Goal: Transaction & Acquisition: Purchase product/service

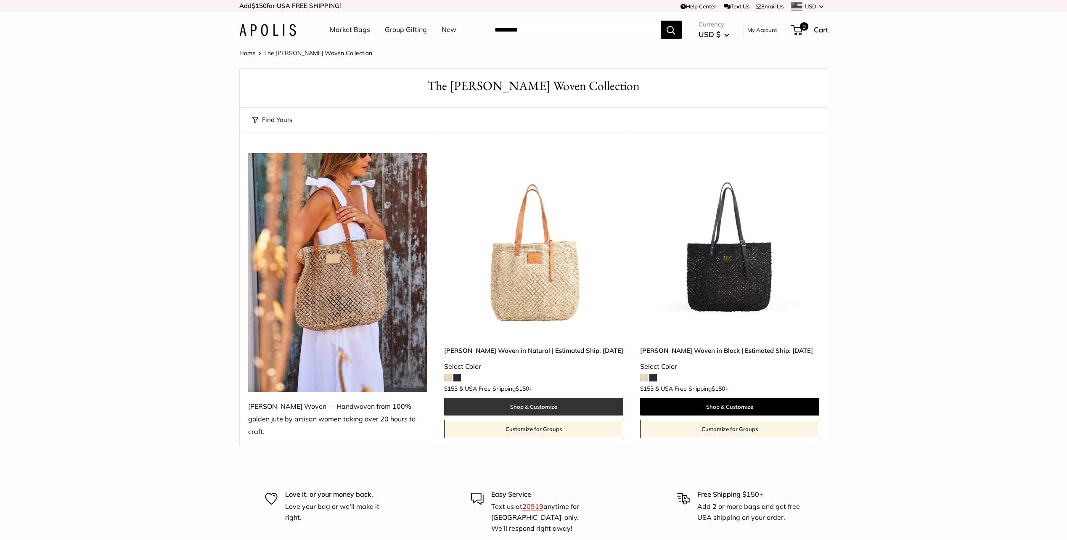
click at [535, 402] on link "Shop & Customize" at bounding box center [533, 407] width 179 height 18
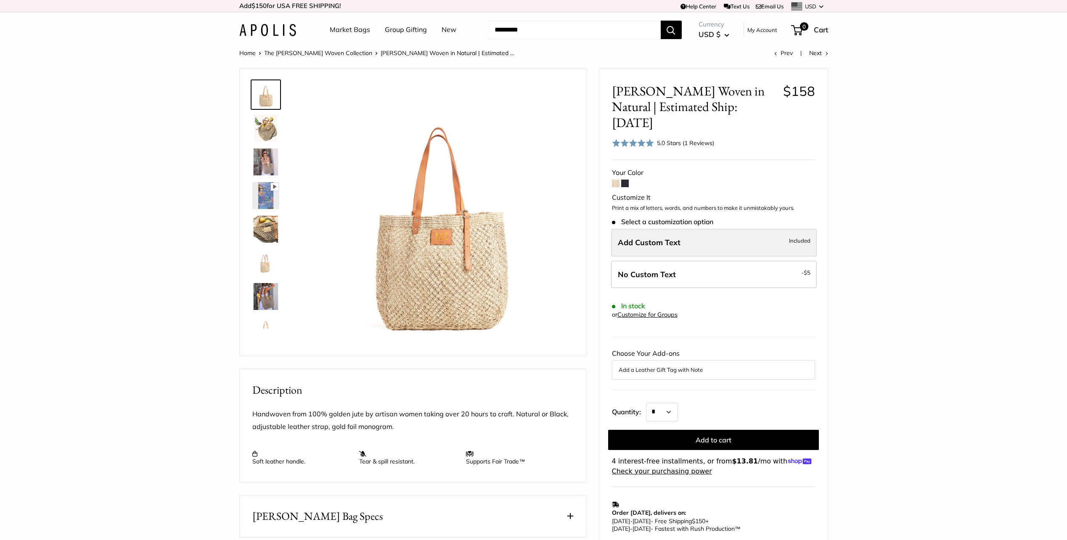
click at [730, 231] on label "Add Custom Text Included" at bounding box center [714, 243] width 206 height 28
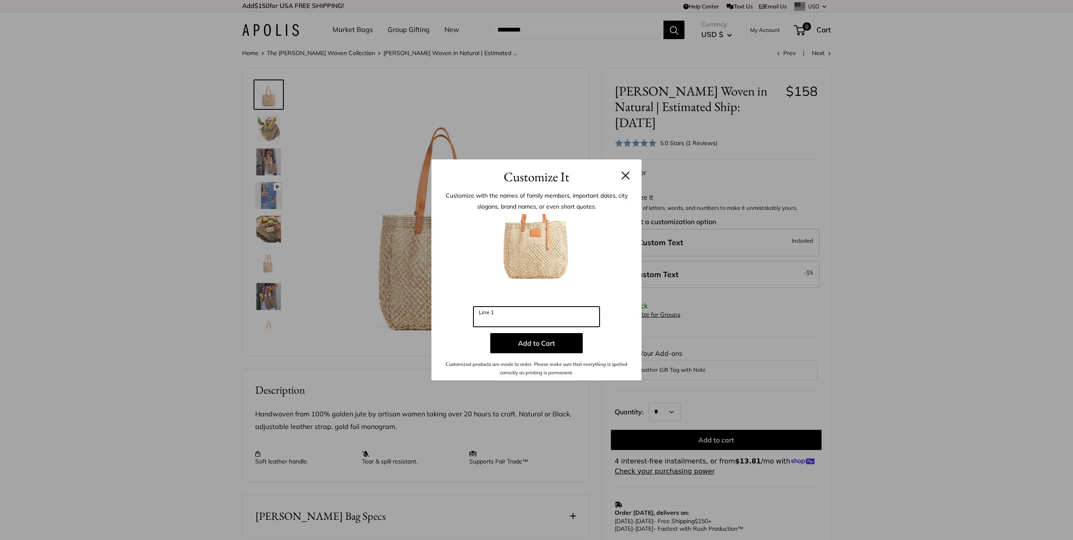
click at [503, 322] on input "Line 1" at bounding box center [536, 316] width 126 height 20
type input "*"
type input "***"
click at [551, 345] on button "Add to Cart" at bounding box center [536, 343] width 92 height 20
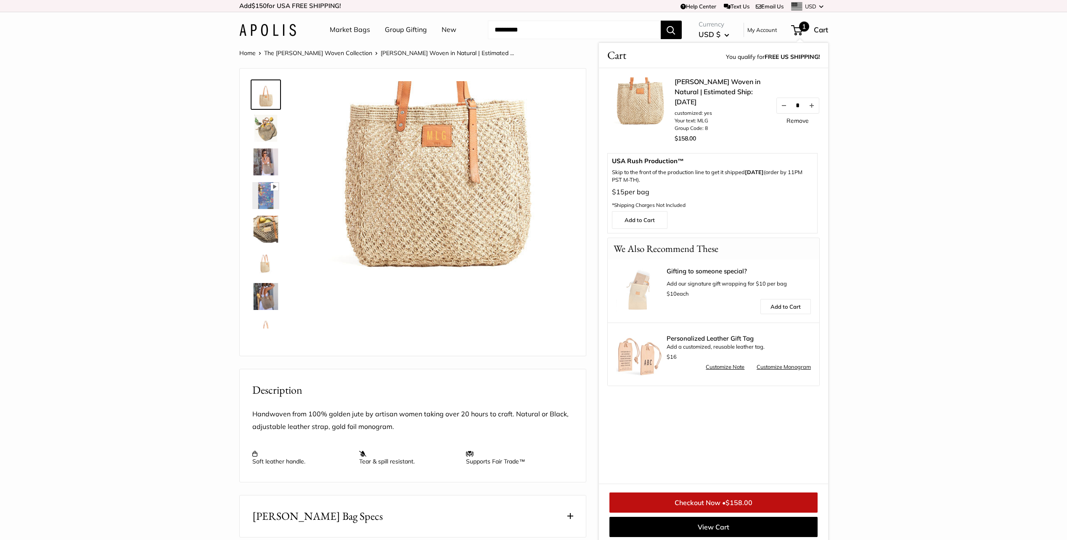
click at [952, 300] on section "Home The [PERSON_NAME] Woven Collection [PERSON_NAME] Woven in Natural | Estima…" at bounding box center [533, 403] width 1067 height 711
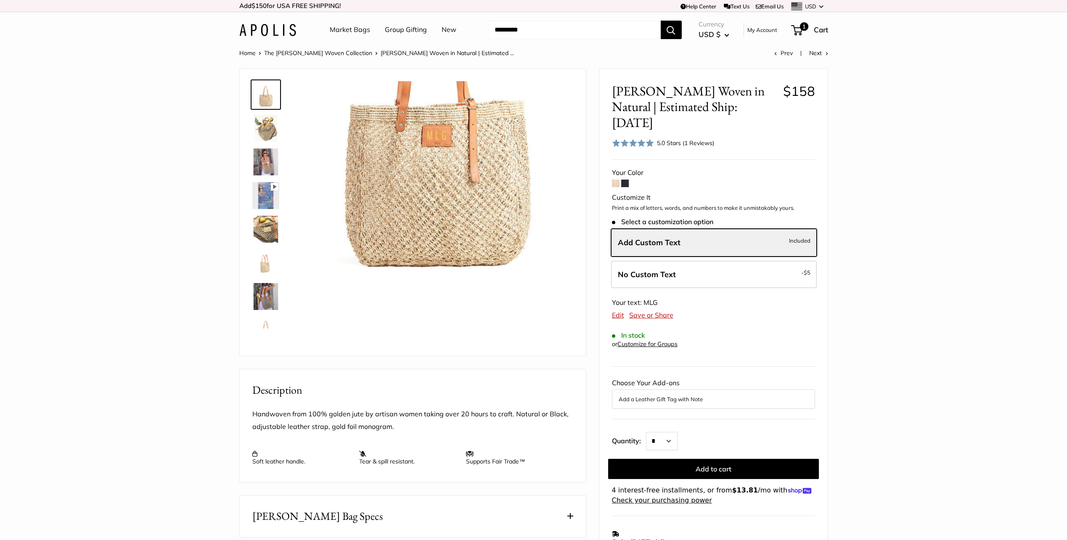
click at [625, 180] on span at bounding box center [625, 184] width 8 height 8
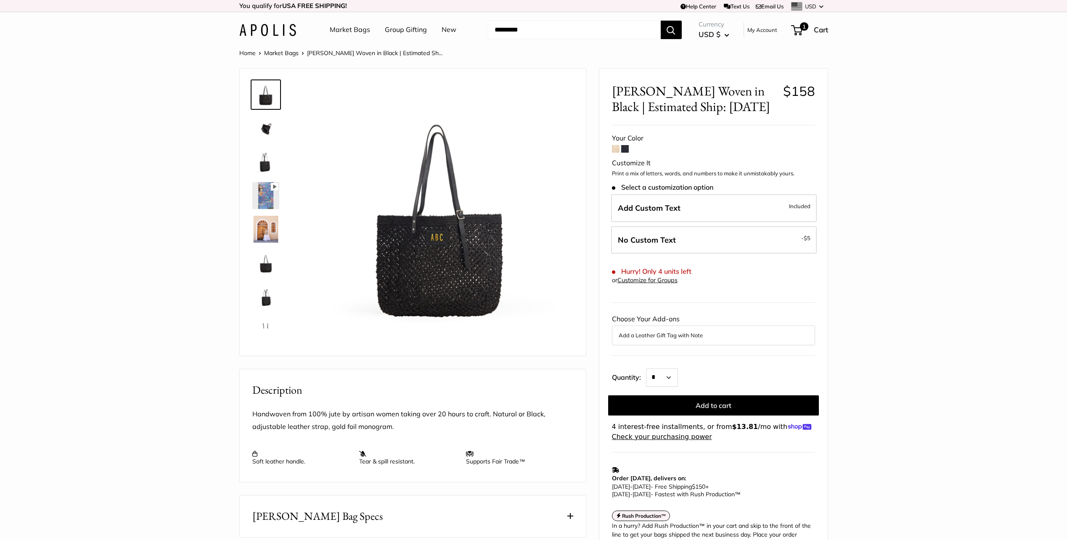
click at [267, 231] on img at bounding box center [265, 229] width 27 height 27
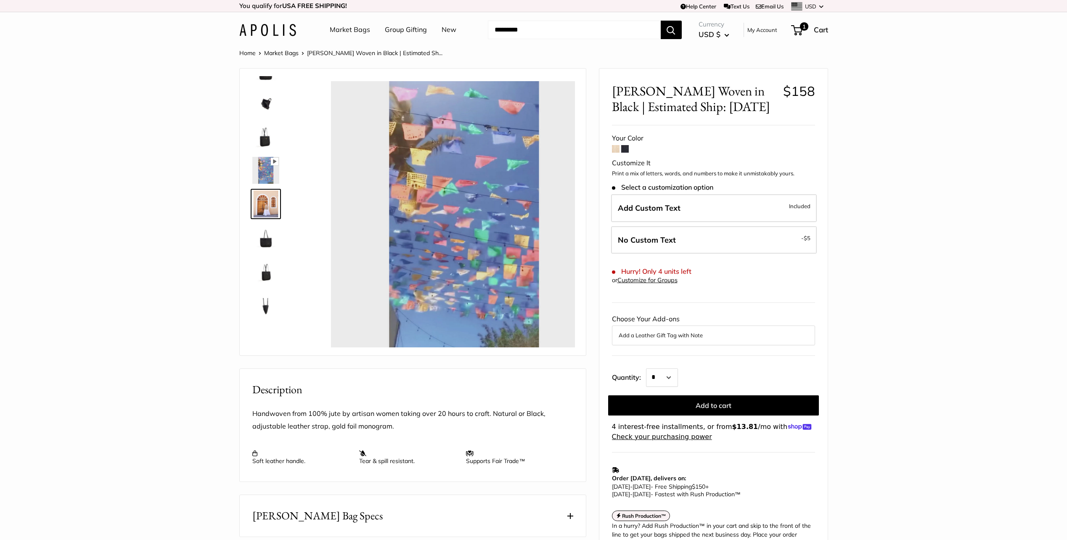
scroll to position [26, 0]
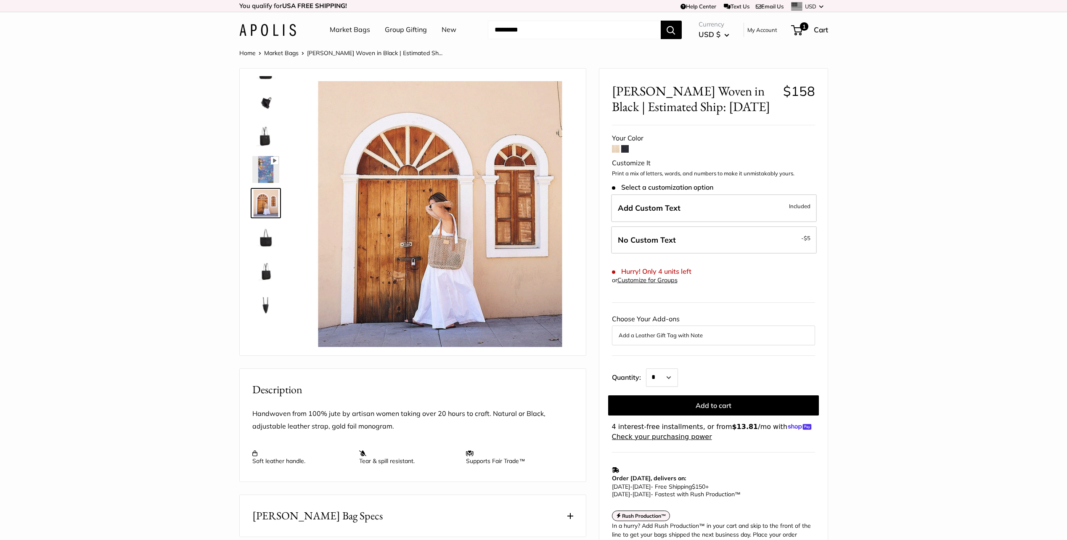
click at [262, 236] on img at bounding box center [265, 236] width 27 height 27
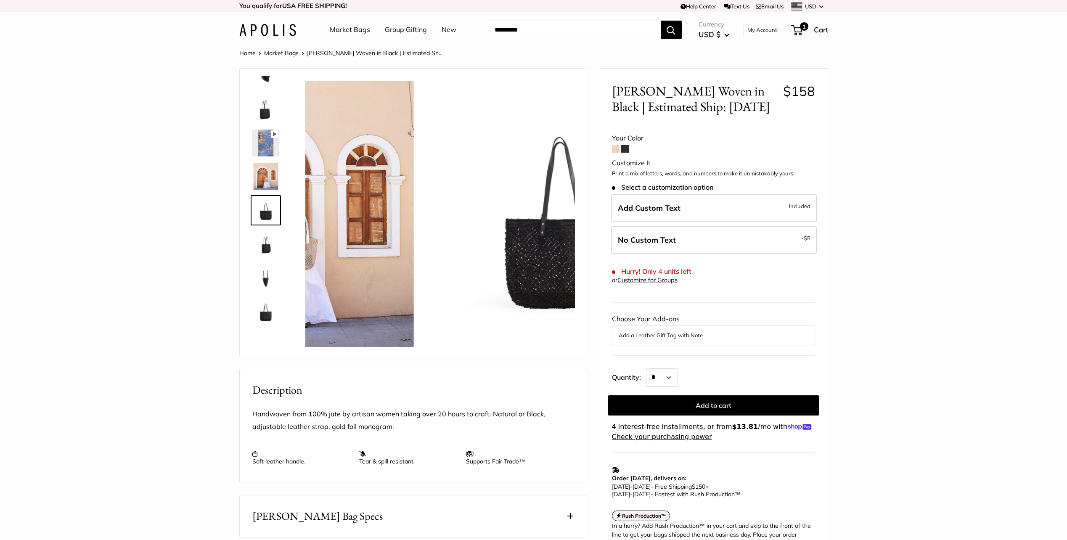
scroll to position [54, 0]
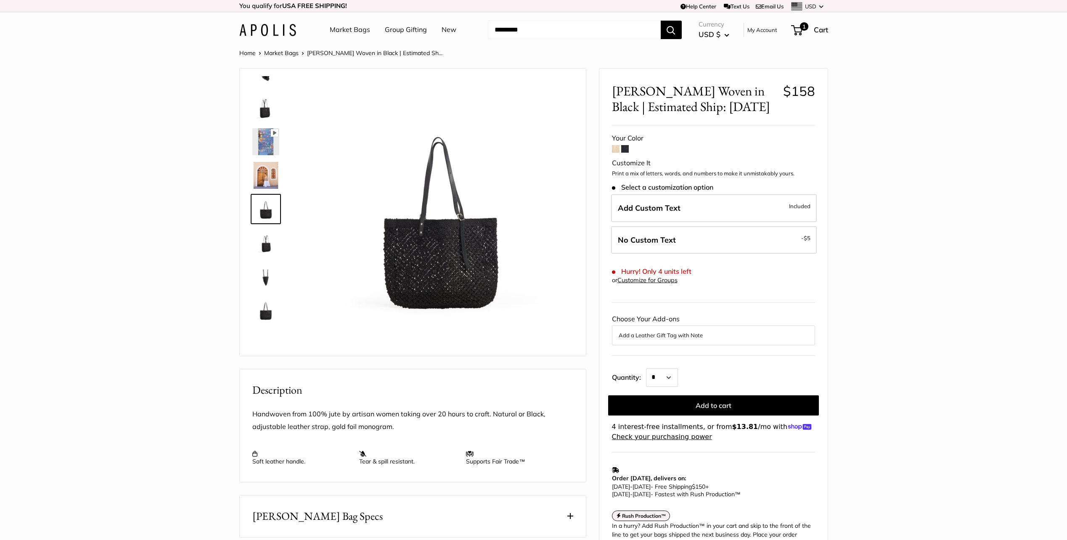
click at [268, 274] on img at bounding box center [265, 276] width 27 height 27
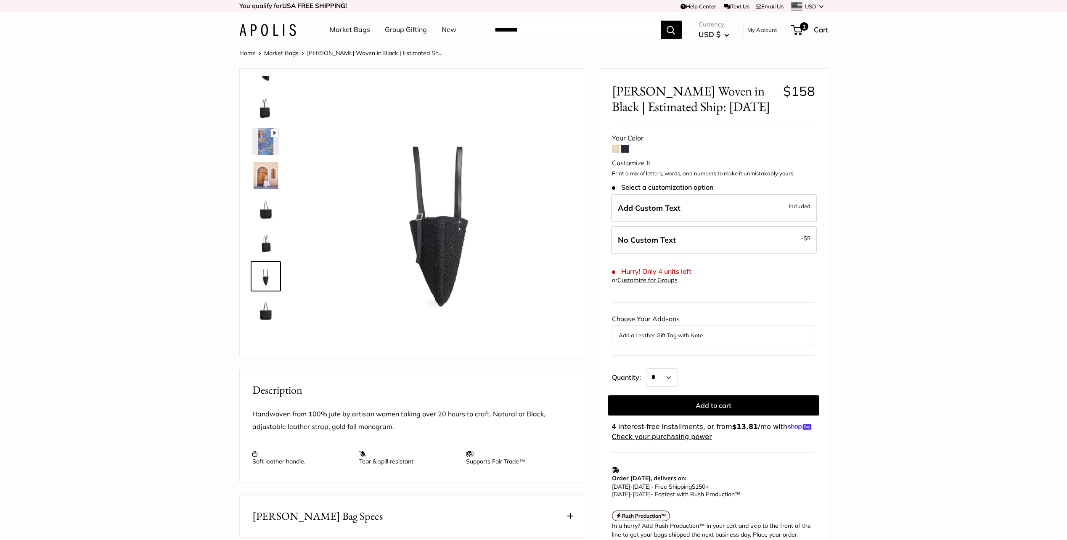
click at [267, 321] on img at bounding box center [265, 309] width 27 height 27
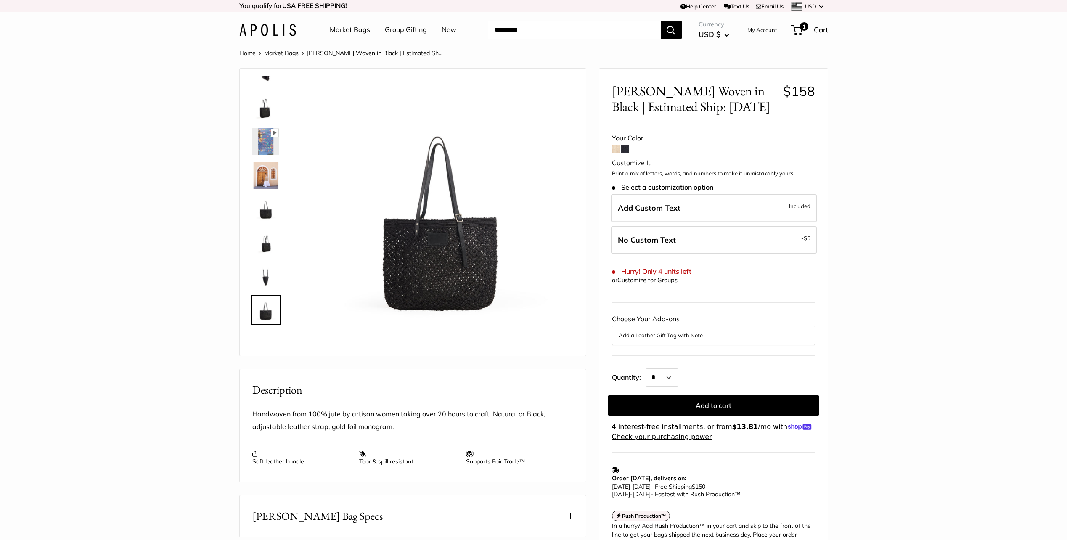
click at [262, 176] on img at bounding box center [265, 175] width 27 height 27
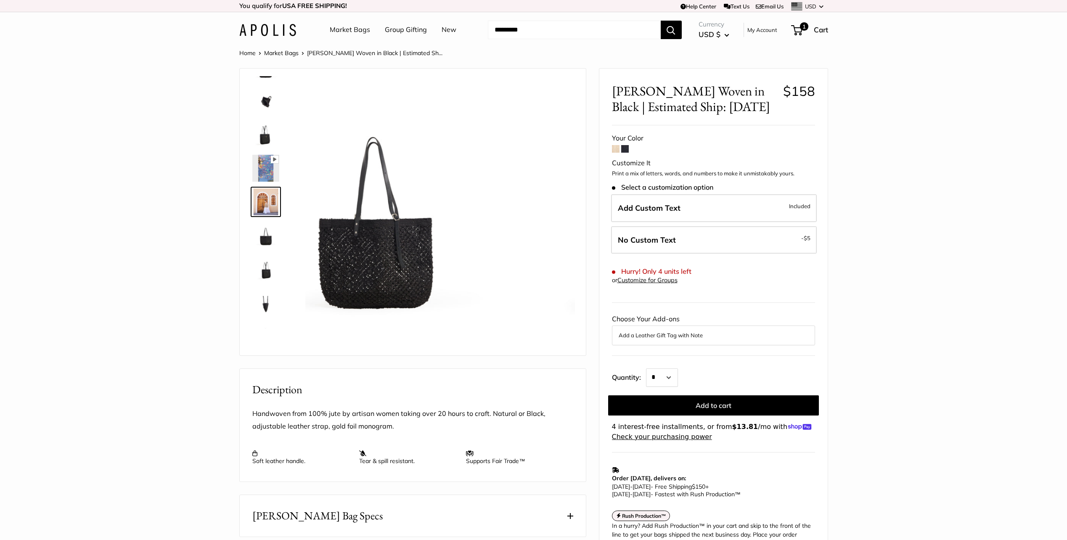
scroll to position [26, 0]
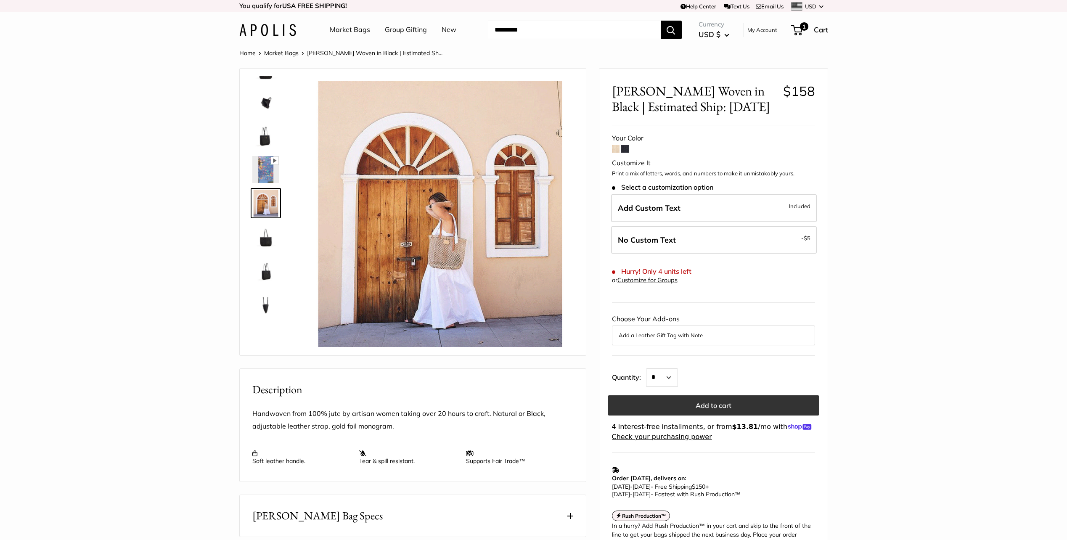
click at [720, 402] on button "Add to cart" at bounding box center [713, 405] width 211 height 20
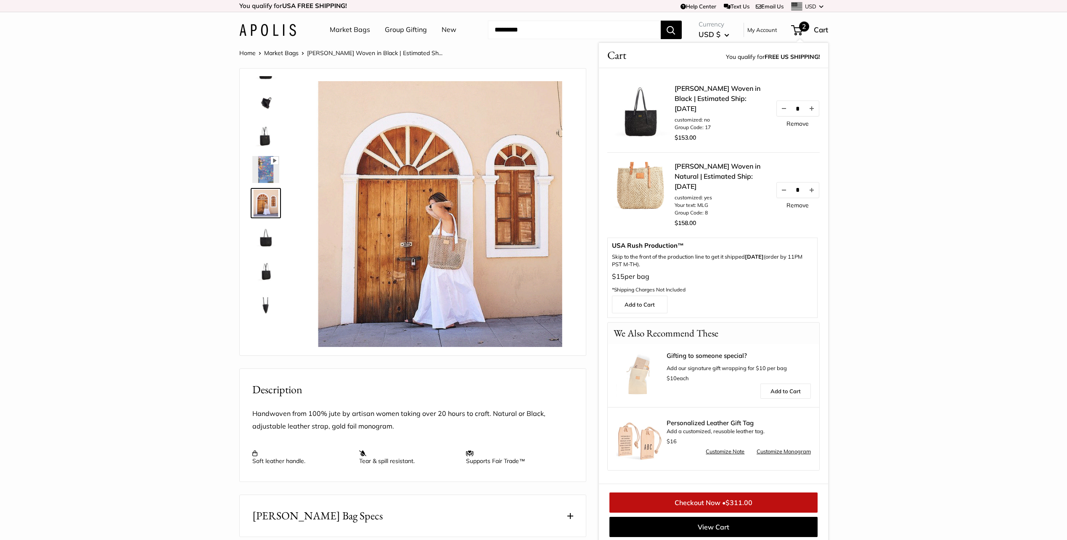
click at [804, 127] on link "Remove" at bounding box center [797, 124] width 22 height 6
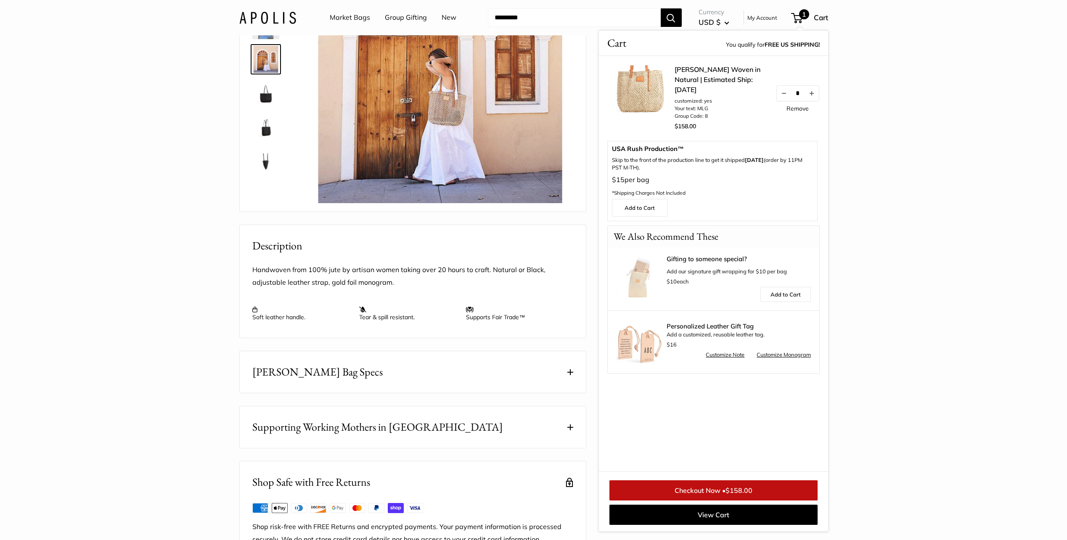
scroll to position [147, 0]
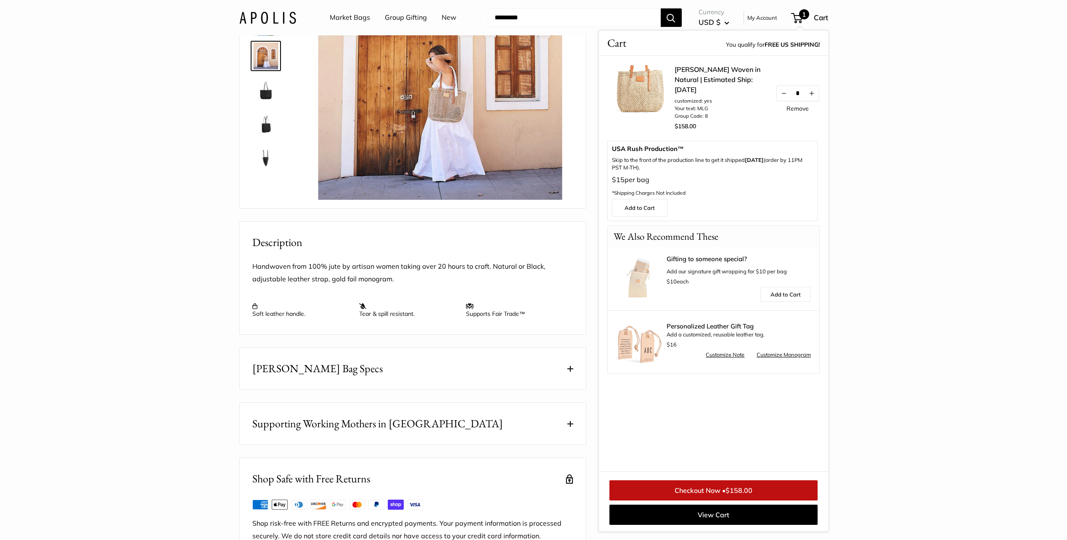
click at [696, 488] on link "Checkout Now • $158.00" at bounding box center [713, 490] width 208 height 20
